Goal: Information Seeking & Learning: Check status

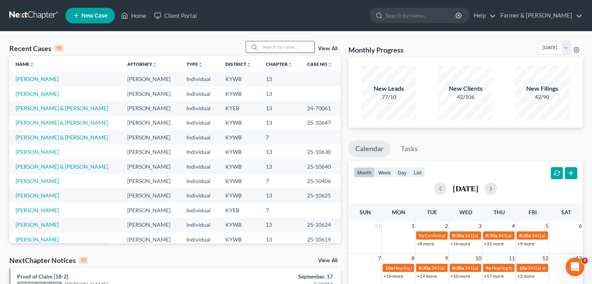
click at [295, 42] on input "search" at bounding box center [287, 46] width 55 height 11
type input "a"
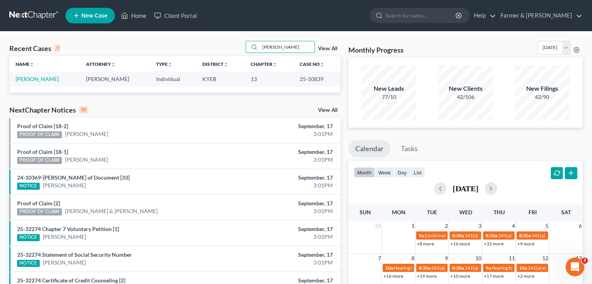
type input "[PERSON_NAME]"
click at [47, 79] on link "[PERSON_NAME]" at bounding box center [37, 79] width 43 height 7
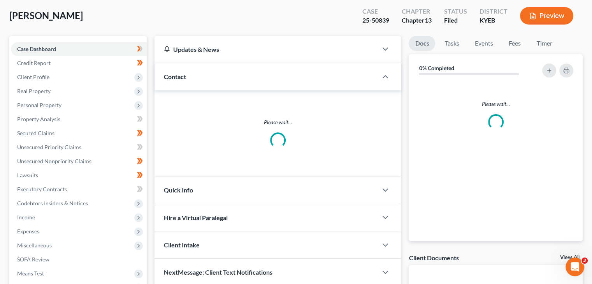
click at [39, 39] on div "Case Dashboard Payments Invoices Payments Payments Credit Report Client Profile…" at bounding box center [77, 175] width 137 height 279
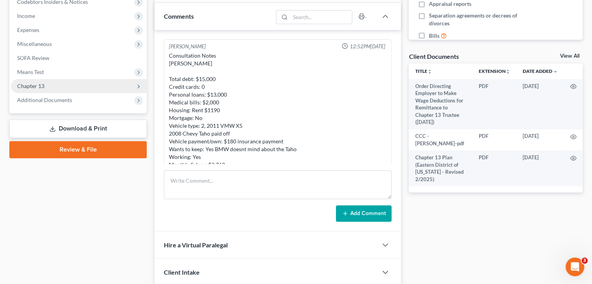
scroll to position [268, 0]
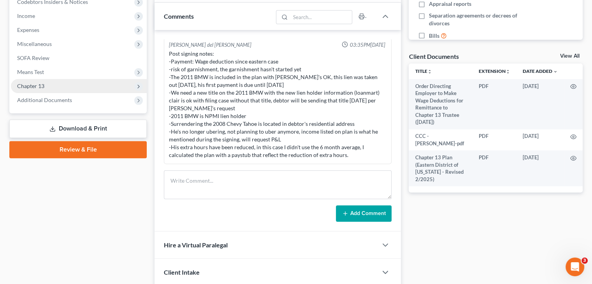
click at [51, 87] on span "Chapter 13" at bounding box center [79, 86] width 136 height 14
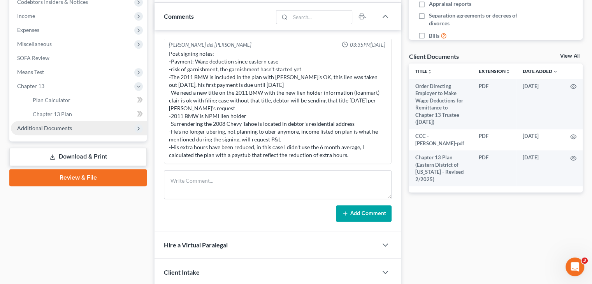
click at [50, 131] on span "Additional Documents" at bounding box center [79, 128] width 136 height 14
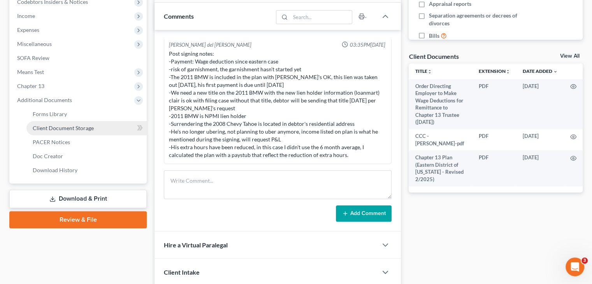
click at [66, 129] on span "Client Document Storage" at bounding box center [63, 128] width 61 height 7
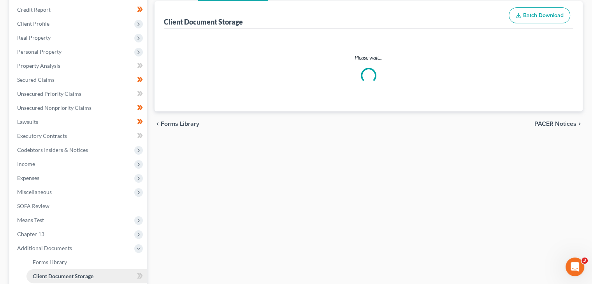
select select "12"
select select "7"
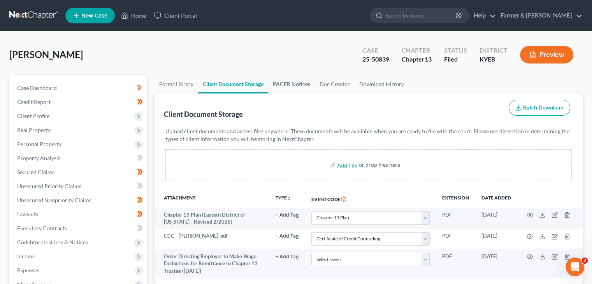
click at [294, 83] on link "PACER Notices" at bounding box center [291, 84] width 47 height 19
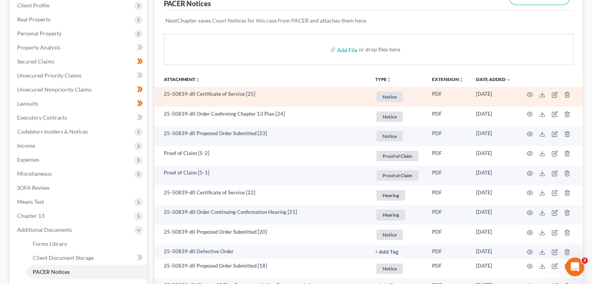
scroll to position [117, 0]
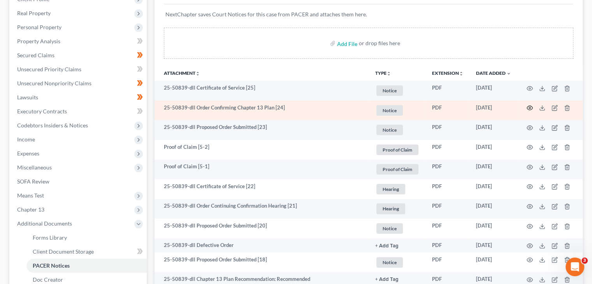
click at [528, 109] on icon "button" at bounding box center [530, 108] width 6 height 6
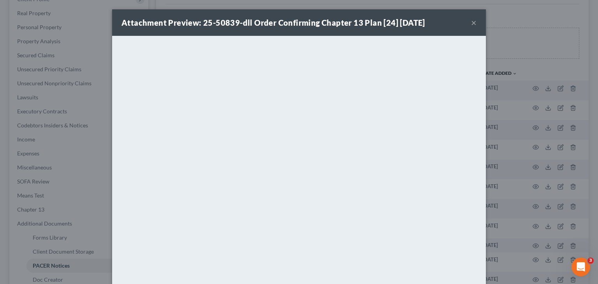
drag, startPoint x: 472, startPoint y: 21, endPoint x: 465, endPoint y: 25, distance: 8.4
click at [472, 20] on button "×" at bounding box center [473, 22] width 5 height 9
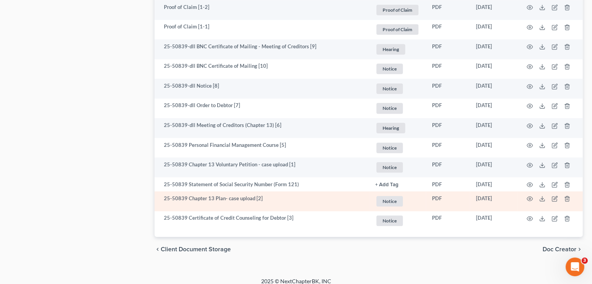
scroll to position [620, 0]
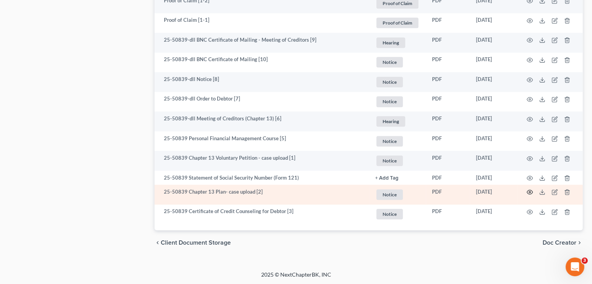
click at [529, 193] on icon "button" at bounding box center [530, 192] width 6 height 4
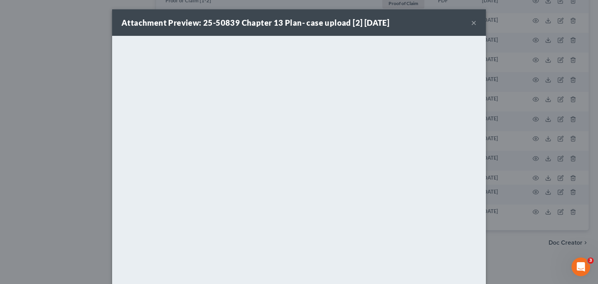
click at [471, 23] on button "×" at bounding box center [473, 22] width 5 height 9
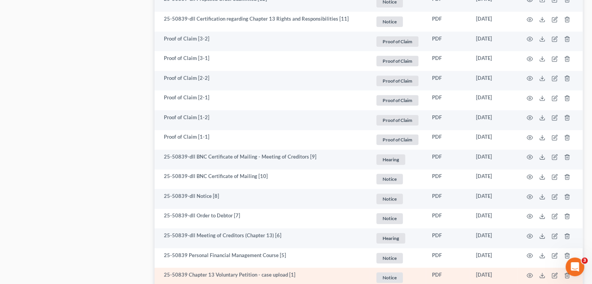
scroll to position [465, 0]
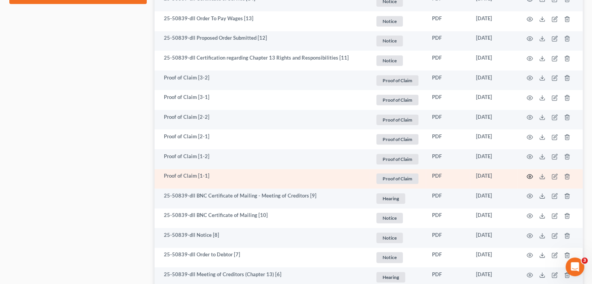
click at [530, 175] on icon "button" at bounding box center [530, 176] width 6 height 6
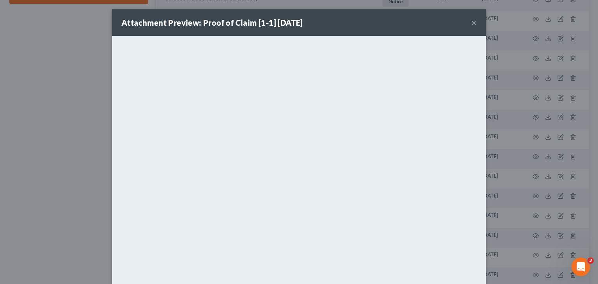
click at [472, 24] on button "×" at bounding box center [473, 22] width 5 height 9
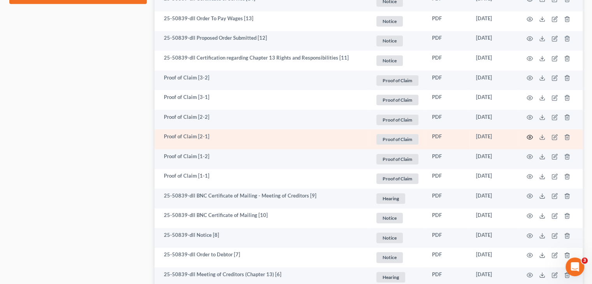
click at [531, 138] on icon "button" at bounding box center [530, 137] width 6 height 6
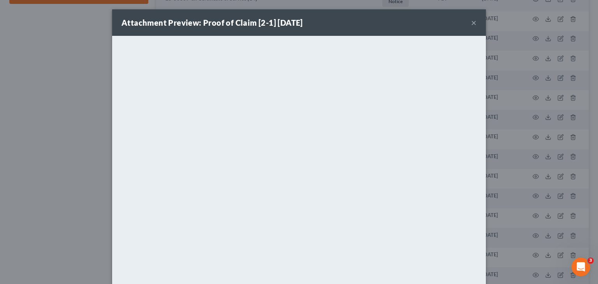
click at [468, 25] on div "Attachment Preview: Proof of Claim [2-1] [DATE] ×" at bounding box center [299, 22] width 374 height 26
click at [471, 24] on button "×" at bounding box center [473, 22] width 5 height 9
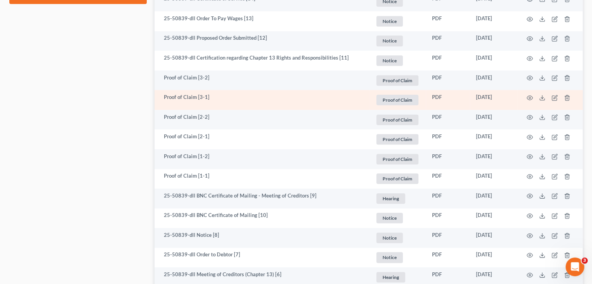
click at [533, 97] on td at bounding box center [550, 100] width 65 height 20
click at [530, 97] on icon "button" at bounding box center [530, 98] width 6 height 6
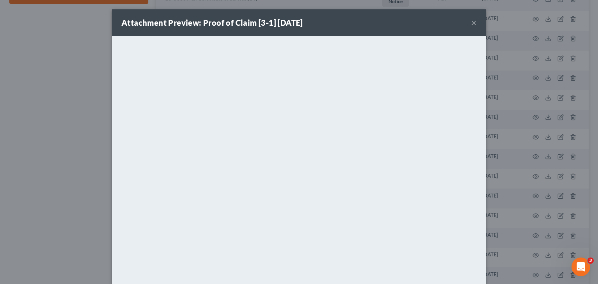
click at [471, 23] on button "×" at bounding box center [473, 22] width 5 height 9
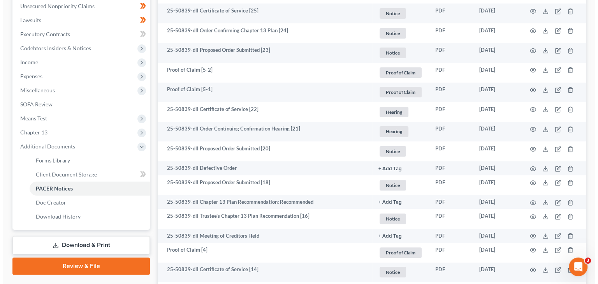
scroll to position [192, 0]
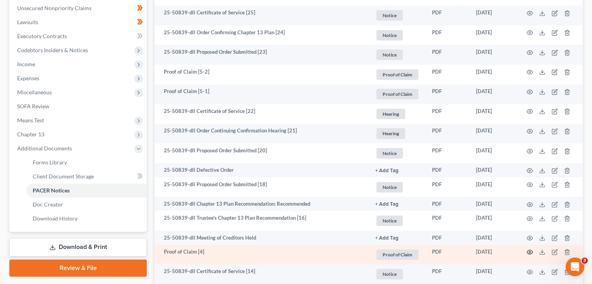
click at [530, 251] on icon "button" at bounding box center [530, 252] width 6 height 6
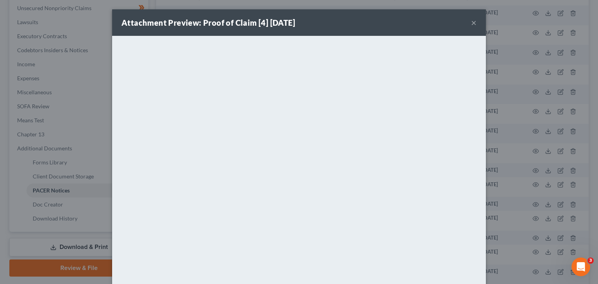
click at [471, 22] on button "×" at bounding box center [473, 22] width 5 height 9
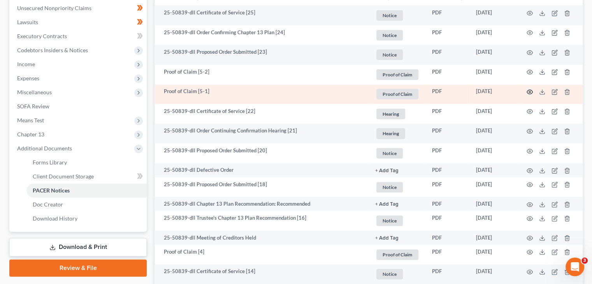
click at [529, 92] on icon "button" at bounding box center [530, 92] width 6 height 6
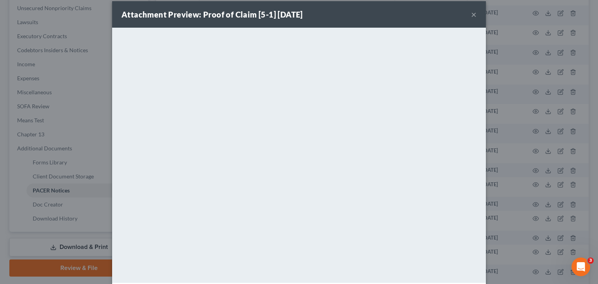
scroll to position [2, 0]
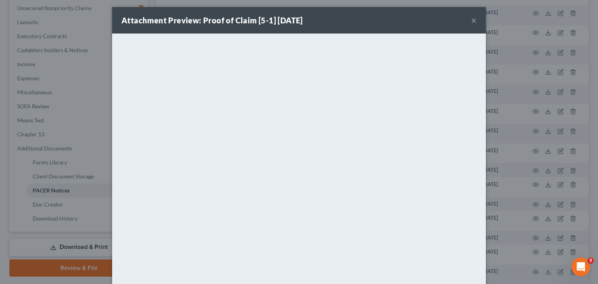
drag, startPoint x: 472, startPoint y: 20, endPoint x: 453, endPoint y: 38, distance: 26.5
click at [472, 20] on button "×" at bounding box center [473, 20] width 5 height 9
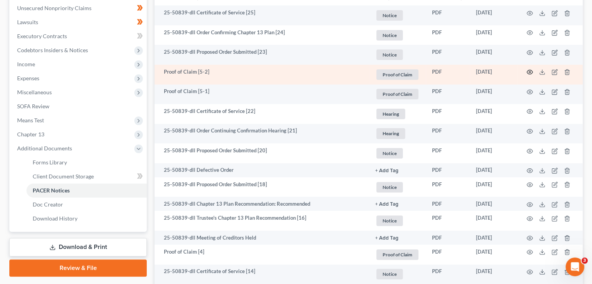
click at [527, 73] on icon "button" at bounding box center [530, 72] width 6 height 6
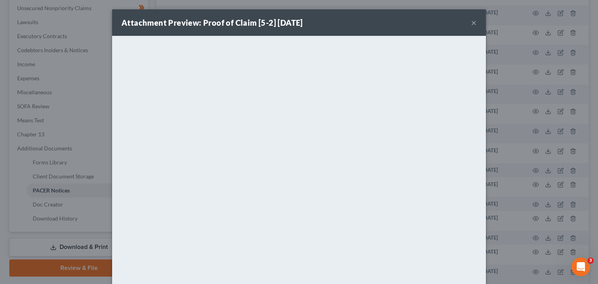
click at [471, 23] on button "×" at bounding box center [473, 22] width 5 height 9
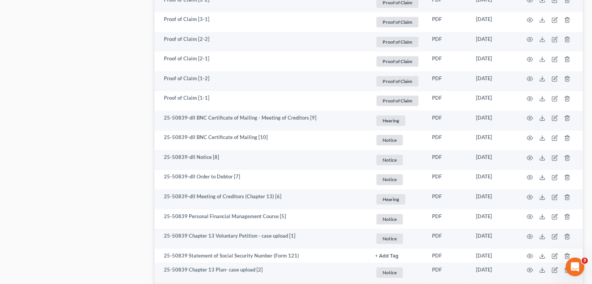
scroll to position [620, 0]
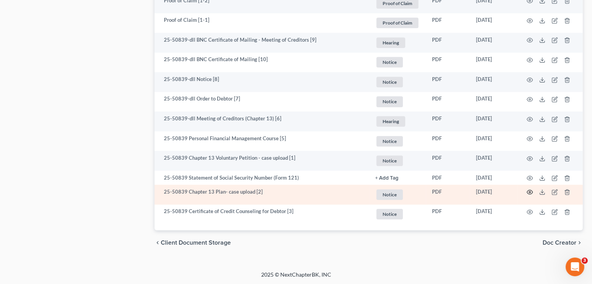
click at [531, 190] on icon "button" at bounding box center [530, 192] width 6 height 6
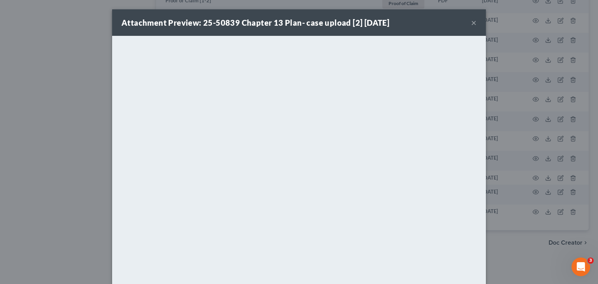
click at [471, 23] on button "×" at bounding box center [473, 22] width 5 height 9
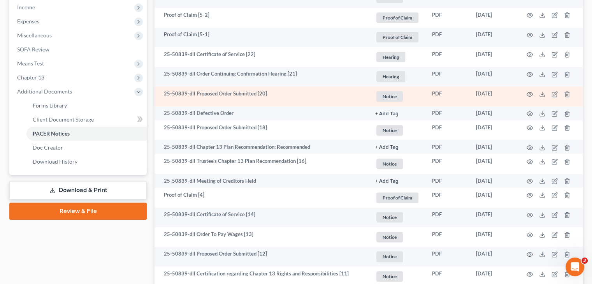
scroll to position [248, 0]
click at [531, 94] on circle "button" at bounding box center [530, 95] width 2 height 2
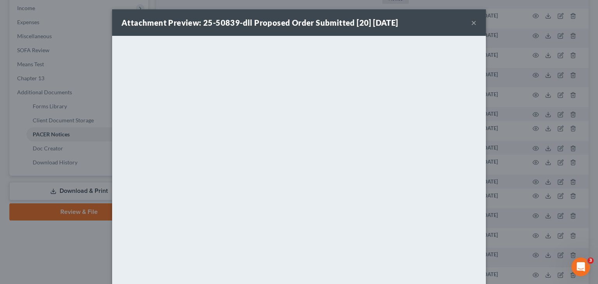
click at [471, 21] on button "×" at bounding box center [473, 22] width 5 height 9
